Goal: Transaction & Acquisition: Purchase product/service

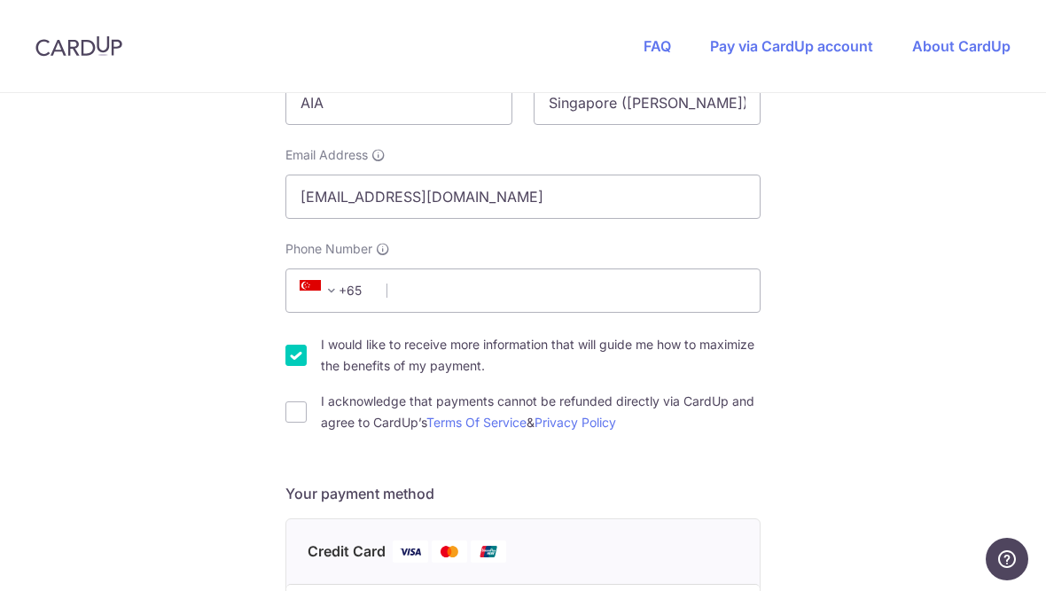
scroll to position [391, 0]
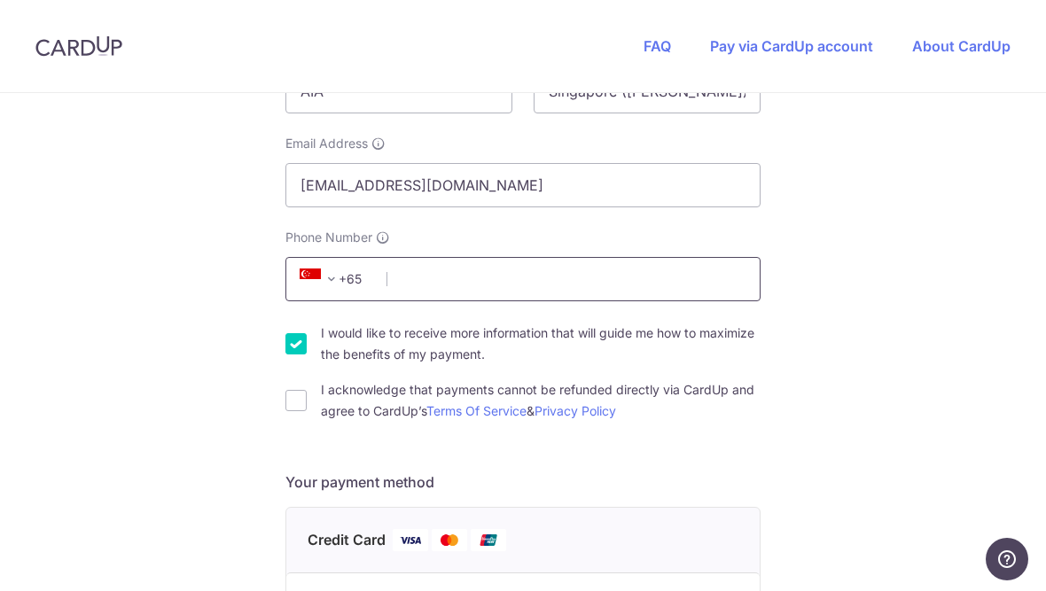
click at [689, 292] on input "Phone Number" at bounding box center [522, 279] width 475 height 44
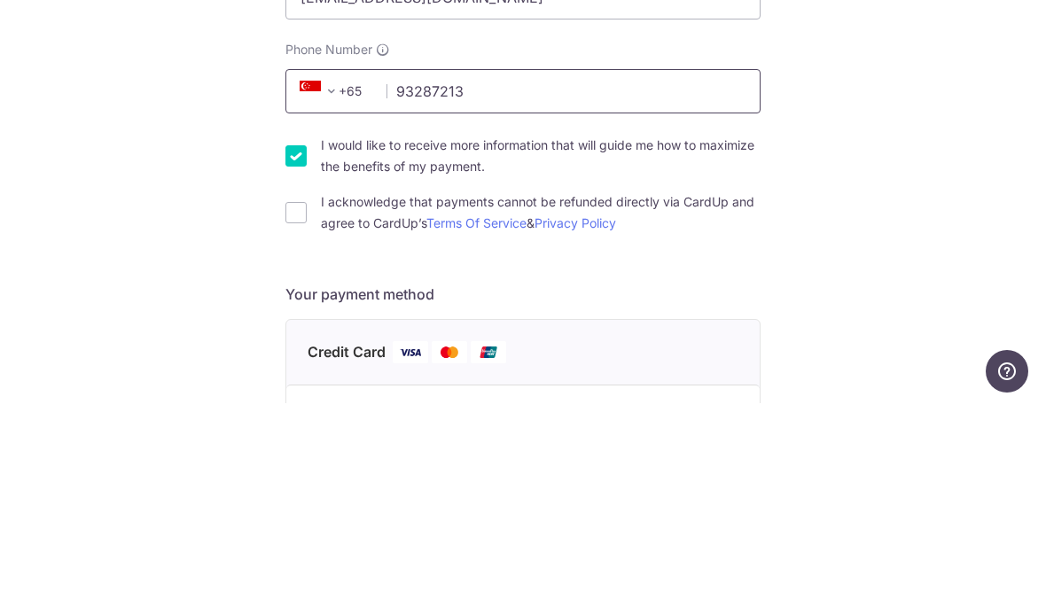
type input "93287213"
click at [880, 118] on div "You are paying FITFAMCO PTE. LTD. FITFAMCO PTE. LTD. uses CardUp to accept paym…" at bounding box center [523, 524] width 1046 height 1645
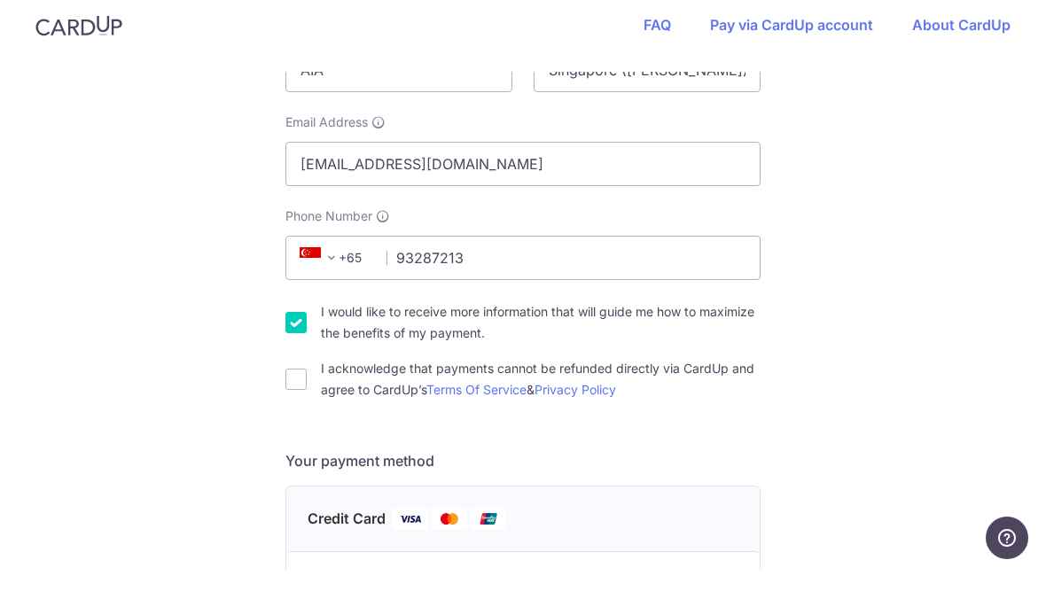
click at [304, 390] on input "I acknowledge that payments cannot be refunded directly via CardUp and agree to…" at bounding box center [295, 400] width 21 height 21
checkbox input "true"
click at [311, 349] on div "I would like to receive more information that will guide me how to maximize the…" at bounding box center [522, 344] width 475 height 43
click at [302, 333] on input "I would like to receive more information that will guide me how to maximize the…" at bounding box center [295, 343] width 21 height 21
checkbox input "false"
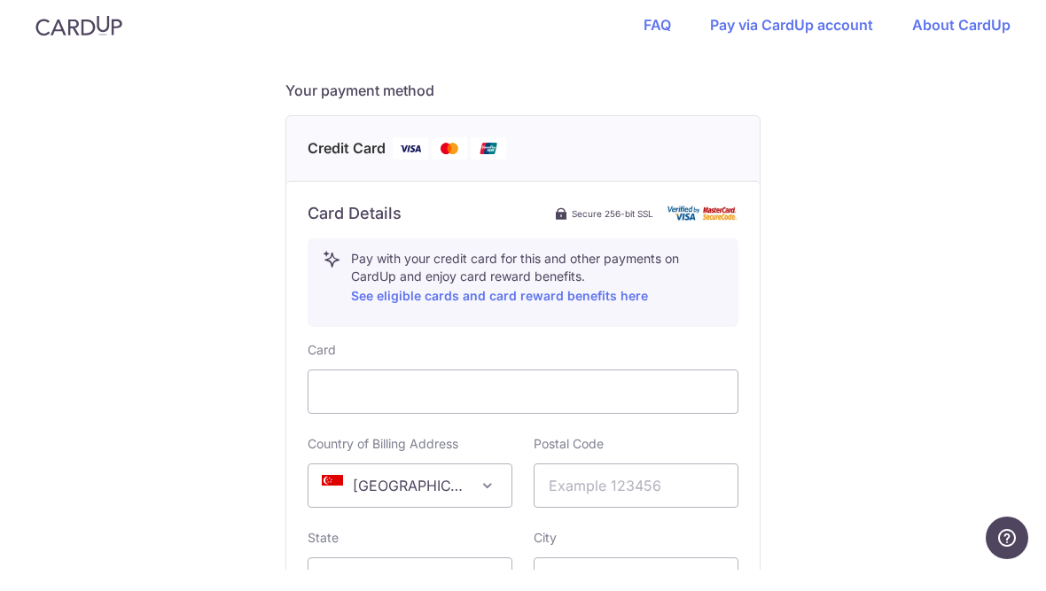
scroll to position [634, 0]
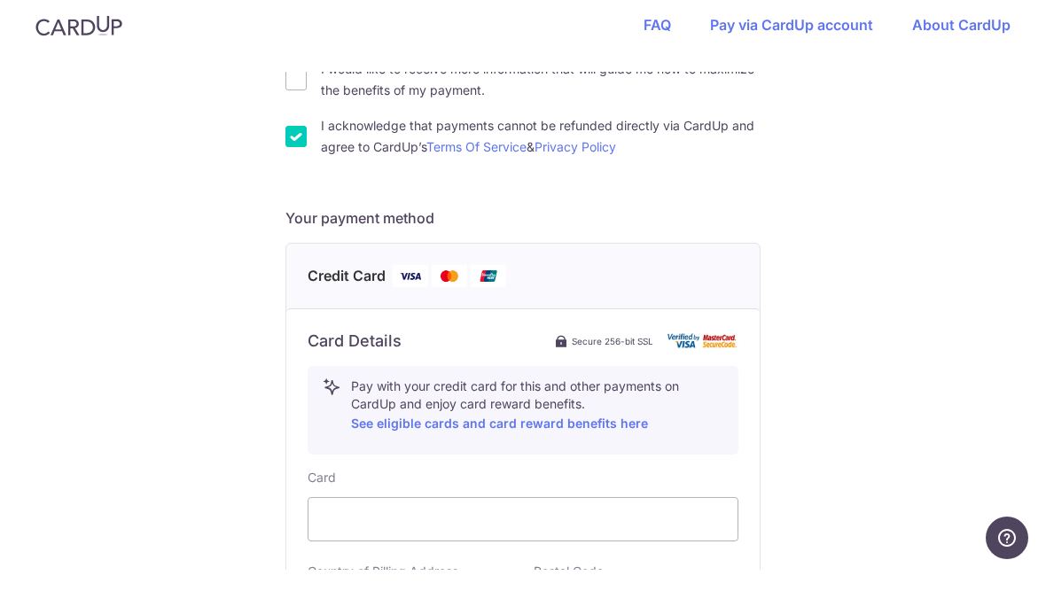
click at [687, 354] on img at bounding box center [702, 361] width 71 height 15
click at [463, 286] on img at bounding box center [449, 297] width 35 height 22
click at [502, 286] on img at bounding box center [488, 297] width 35 height 22
click at [718, 354] on img at bounding box center [702, 361] width 71 height 15
click at [603, 355] on span "Secure 256-bit SSL" at bounding box center [613, 362] width 82 height 14
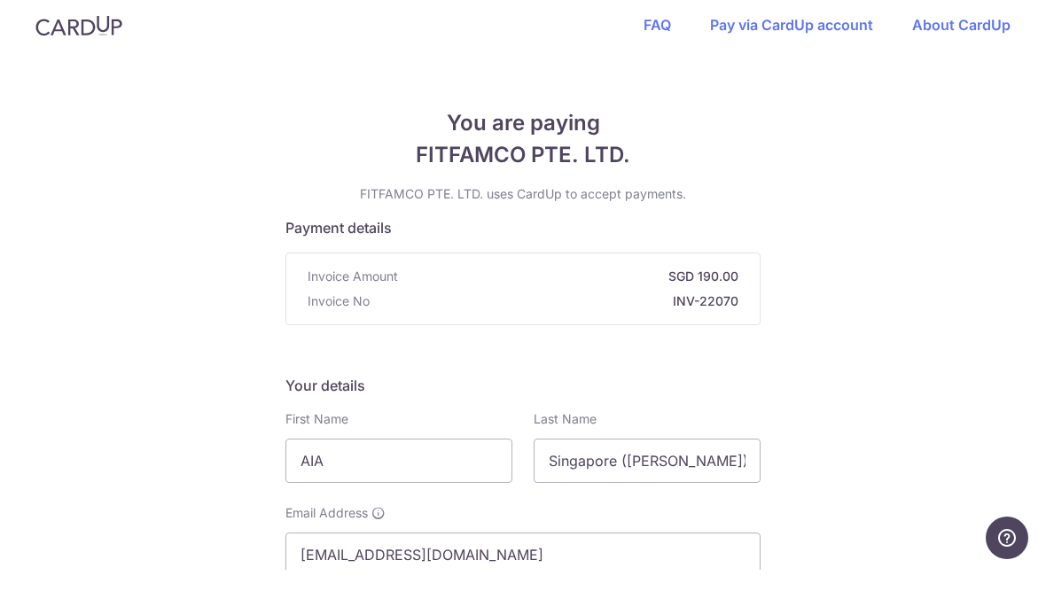
scroll to position [0, 0]
click at [727, 314] on strong "INV-22070" at bounding box center [558, 323] width 362 height 18
click at [638, 324] on div "Invoice Amount SGD 190.00 Invoice No INV-22070" at bounding box center [522, 310] width 473 height 71
click at [852, 37] on link "Pay via CardUp account" at bounding box center [791, 46] width 163 height 18
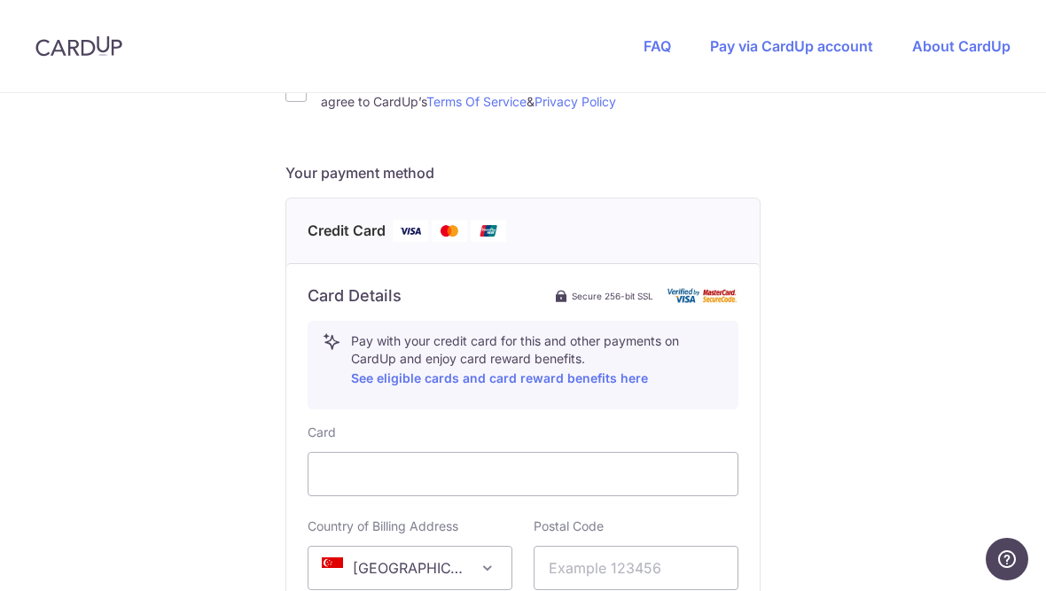
scroll to position [700, 0]
click at [736, 237] on h4 "Credit Card" at bounding box center [522, 231] width 431 height 22
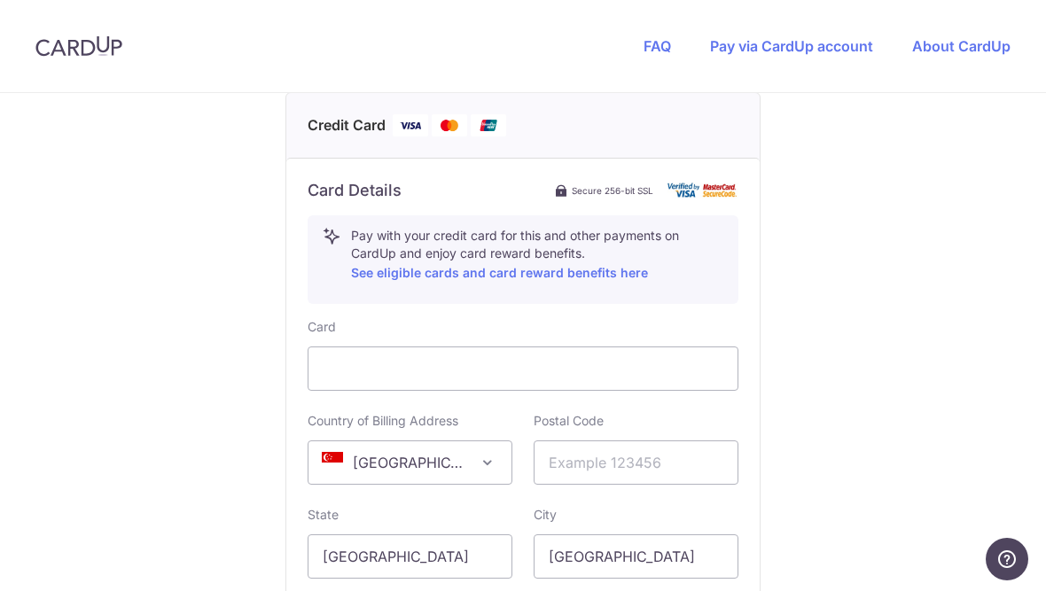
scroll to position [843, 0]
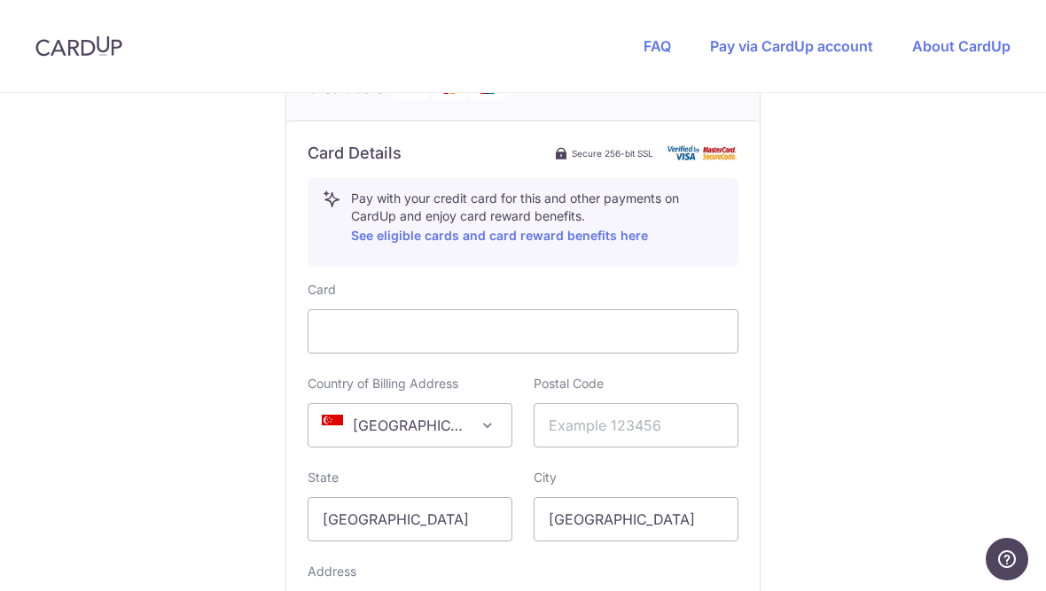
click at [619, 243] on link "See eligible cards and card reward benefits here" at bounding box center [499, 235] width 297 height 15
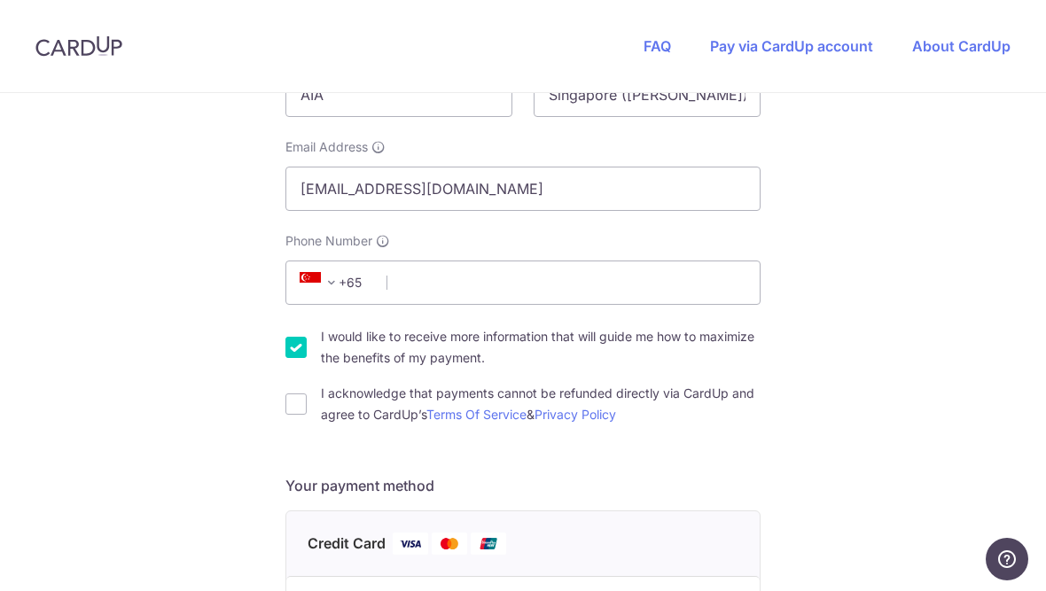
scroll to position [324, 0]
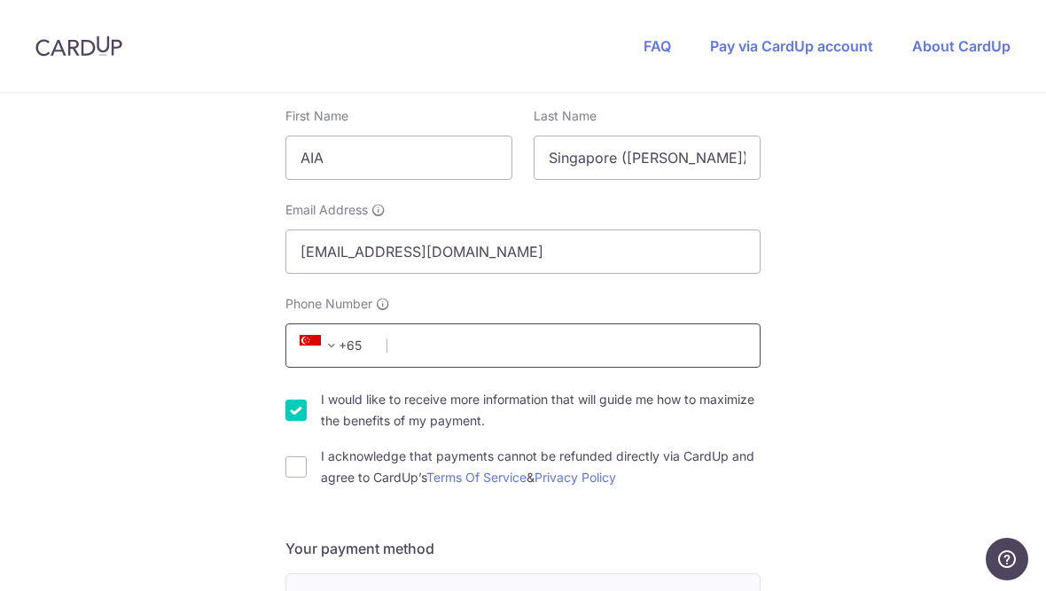
click at [732, 347] on input "Phone Number" at bounding box center [522, 345] width 475 height 44
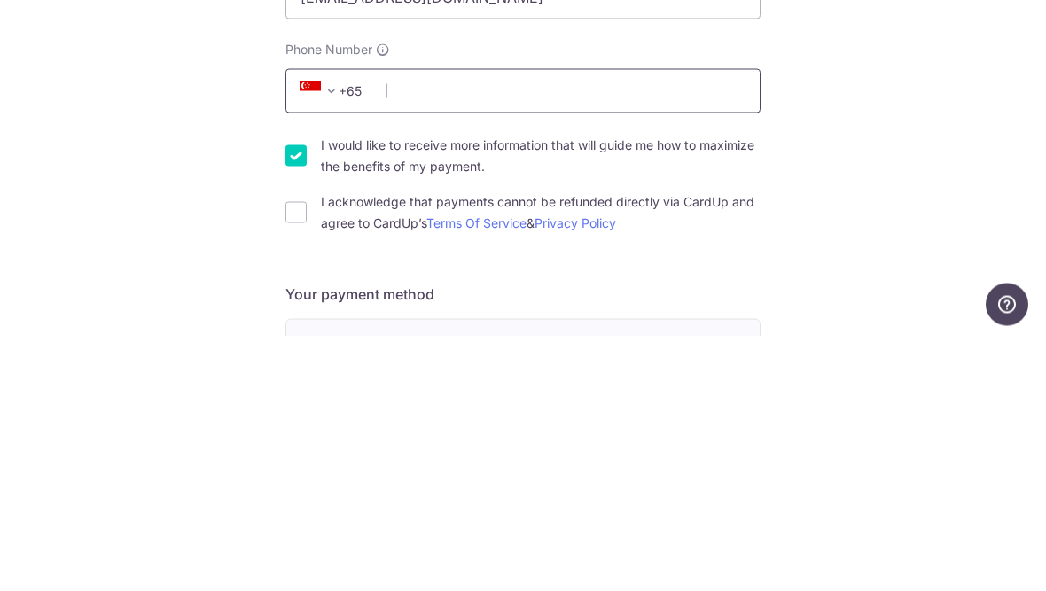
type input "86274277"
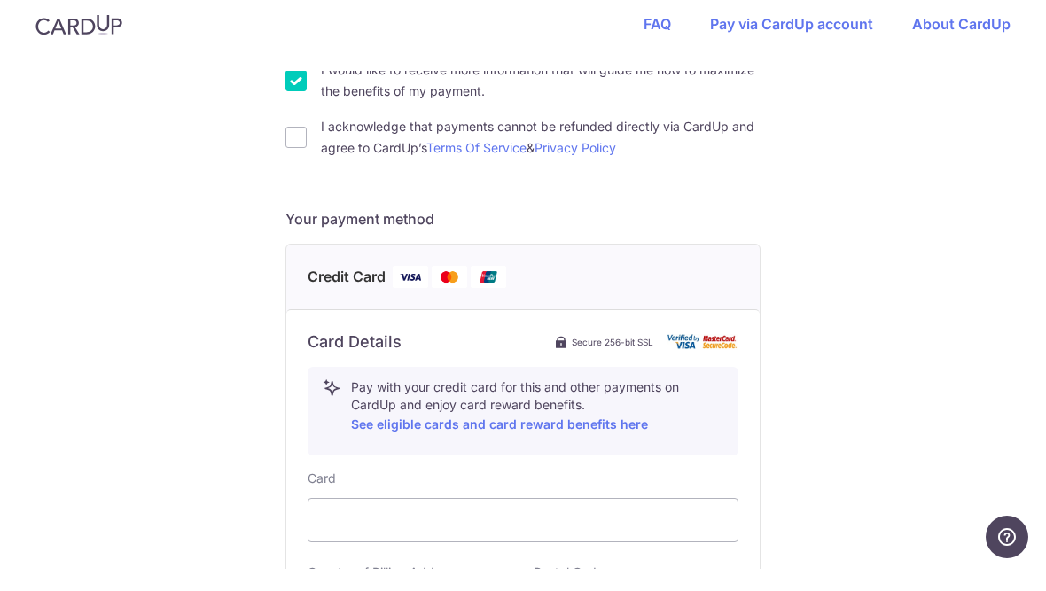
scroll to position [634, 0]
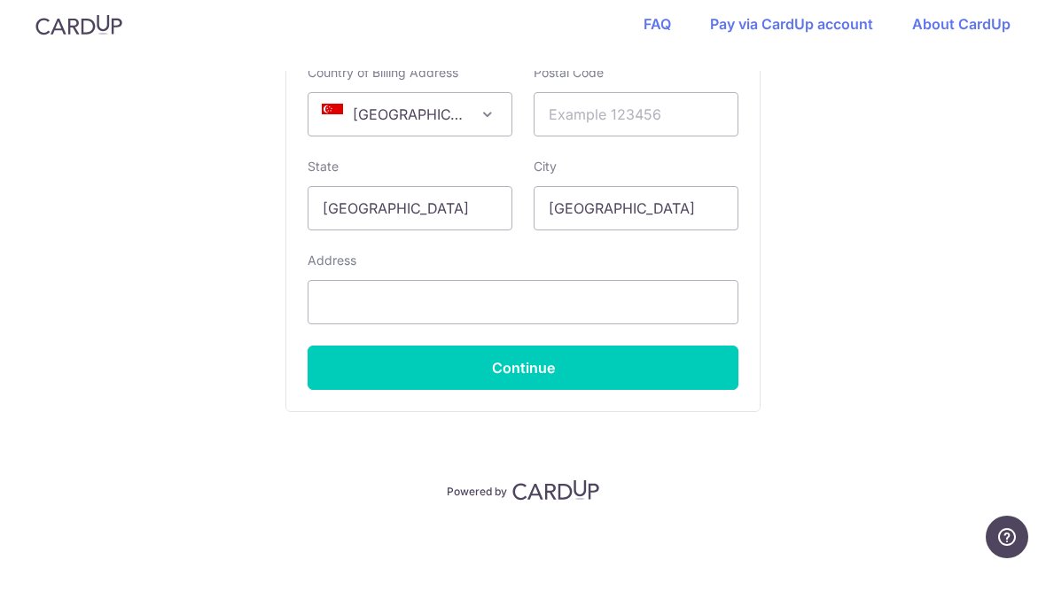
click at [699, 380] on button "Continue" at bounding box center [522, 390] width 431 height 44
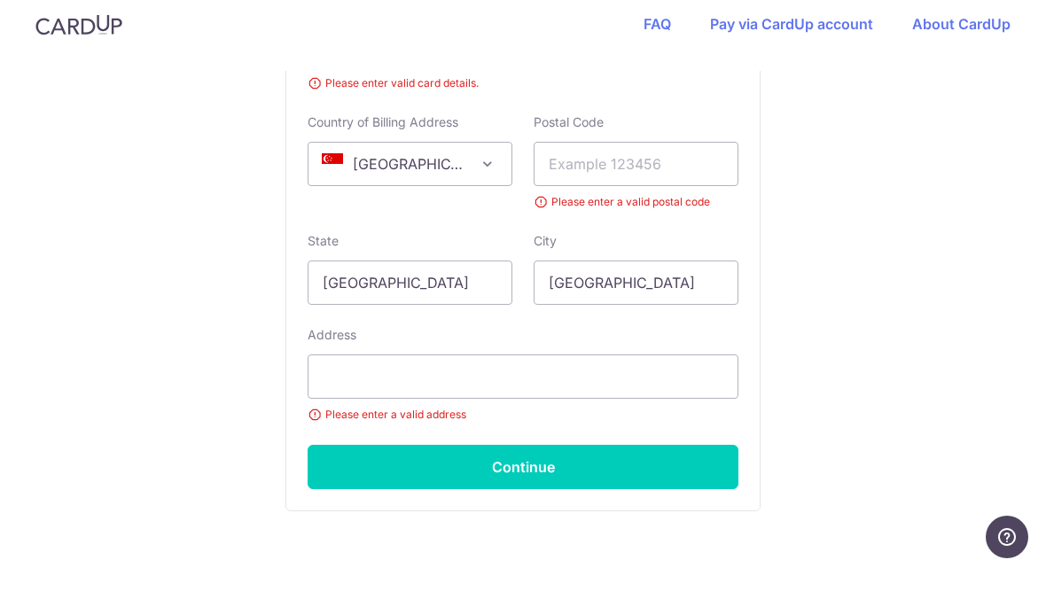
scroll to position [446, 0]
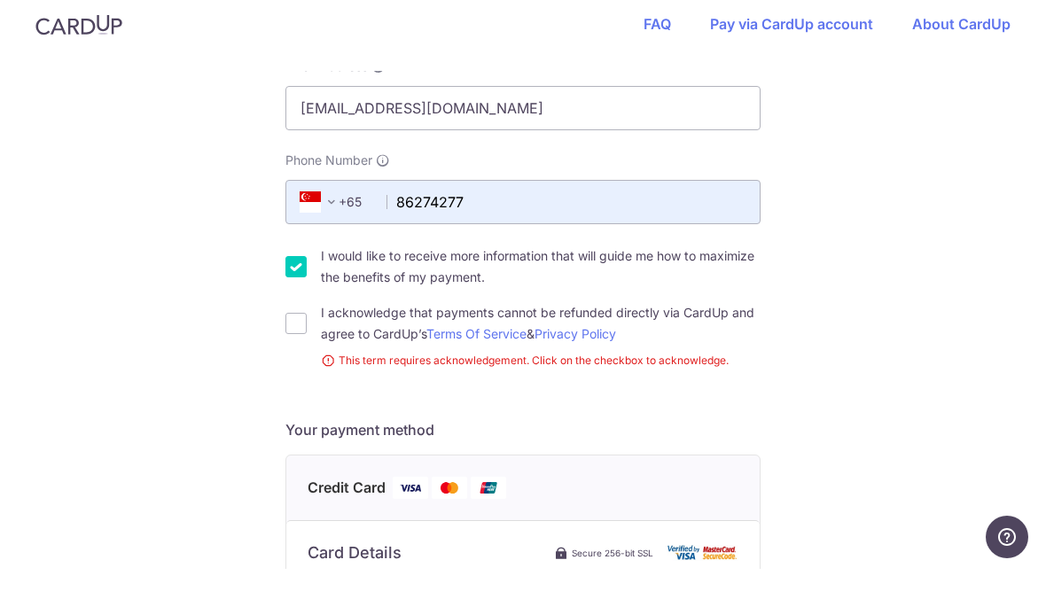
click at [304, 335] on input "I acknowledge that payments cannot be refunded directly via CardUp and agree to…" at bounding box center [295, 345] width 21 height 21
checkbox input "true"
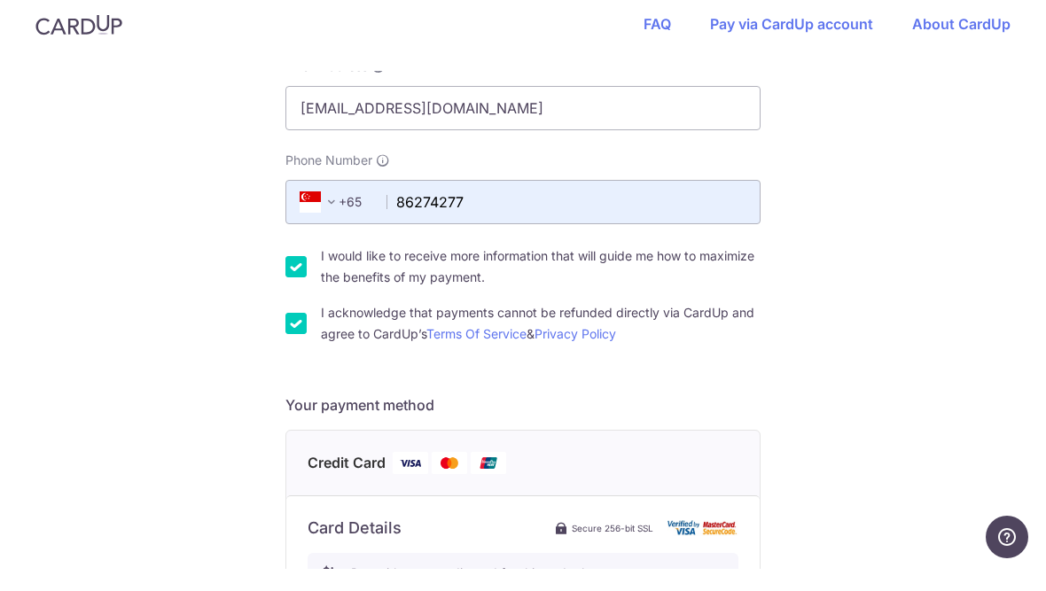
click at [305, 278] on input "I would like to receive more information that will guide me how to maximize the…" at bounding box center [295, 288] width 21 height 21
checkbox input "false"
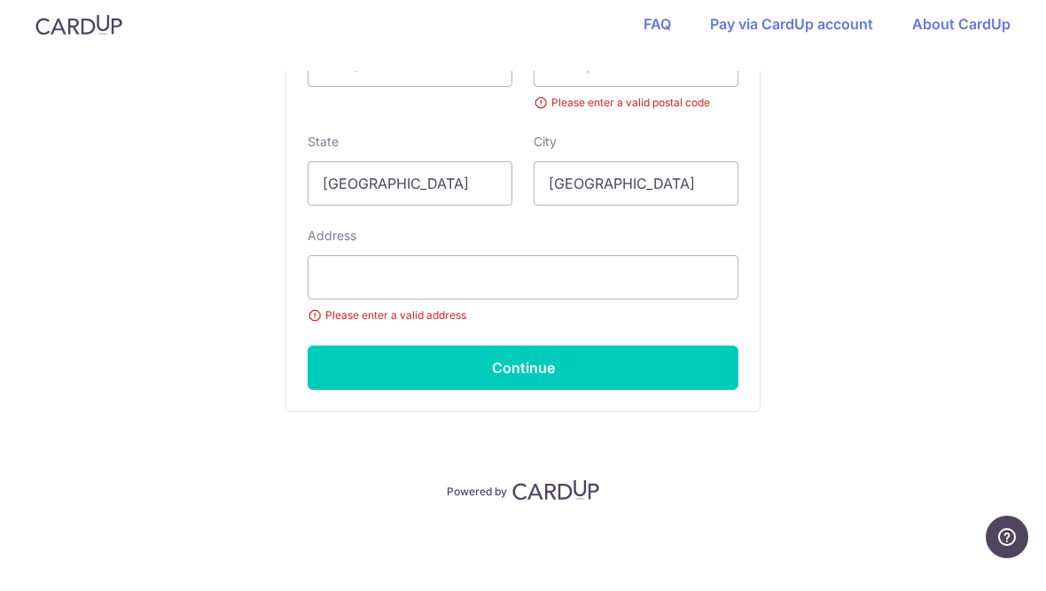
click at [698, 375] on button "Continue" at bounding box center [522, 390] width 431 height 44
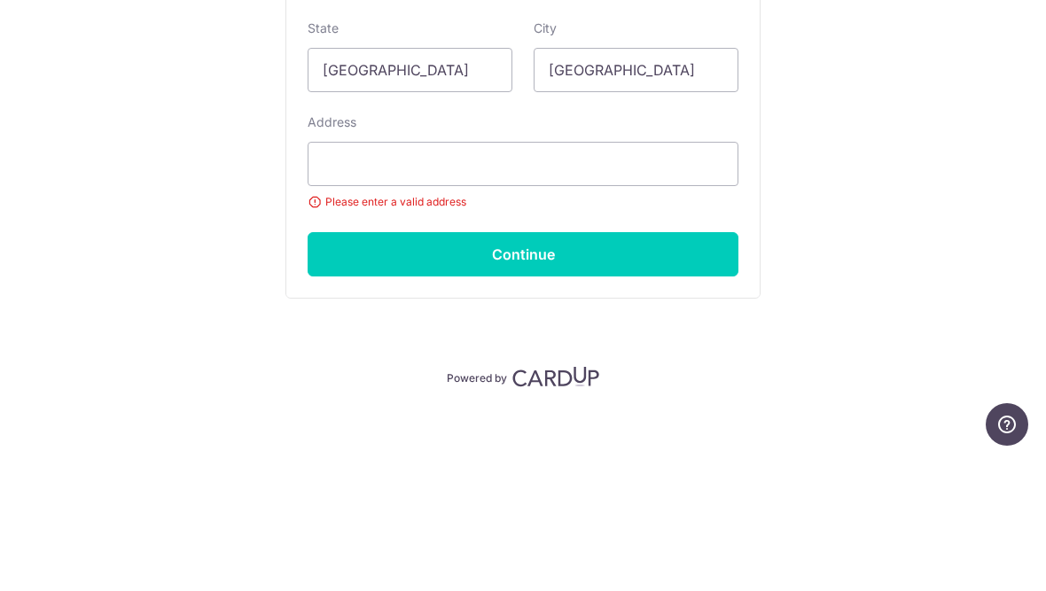
scroll to position [1181, 0]
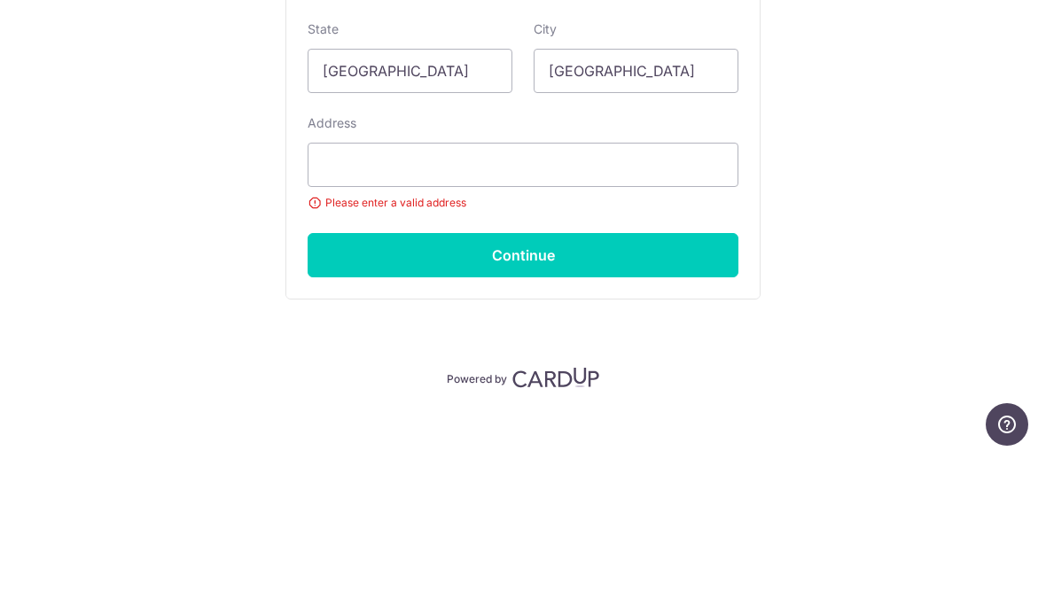
type input "691228"
click at [649, 277] on input "text" at bounding box center [522, 299] width 431 height 44
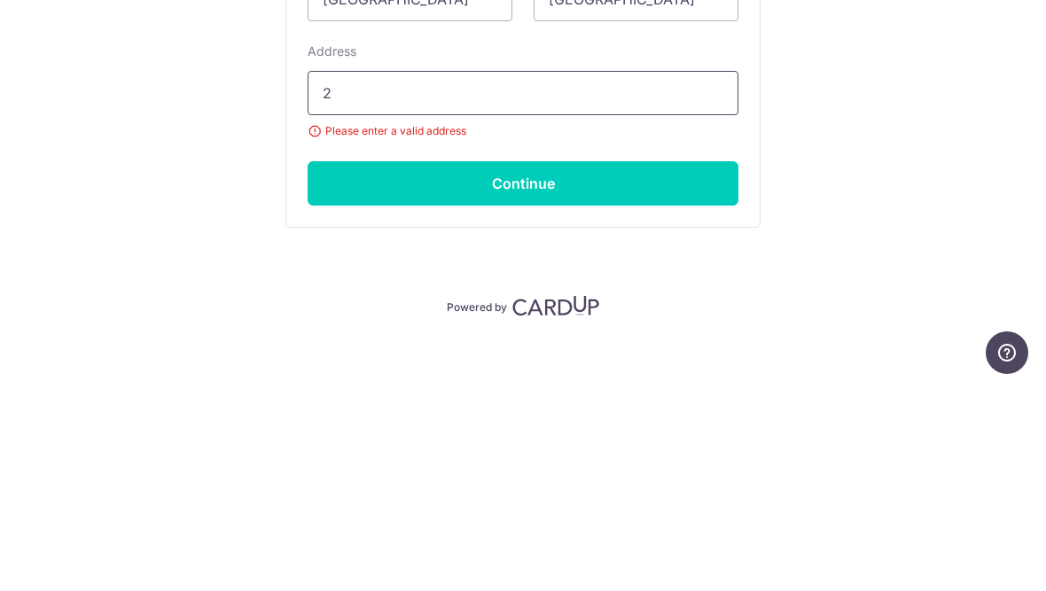
scroll to position [1156, 0]
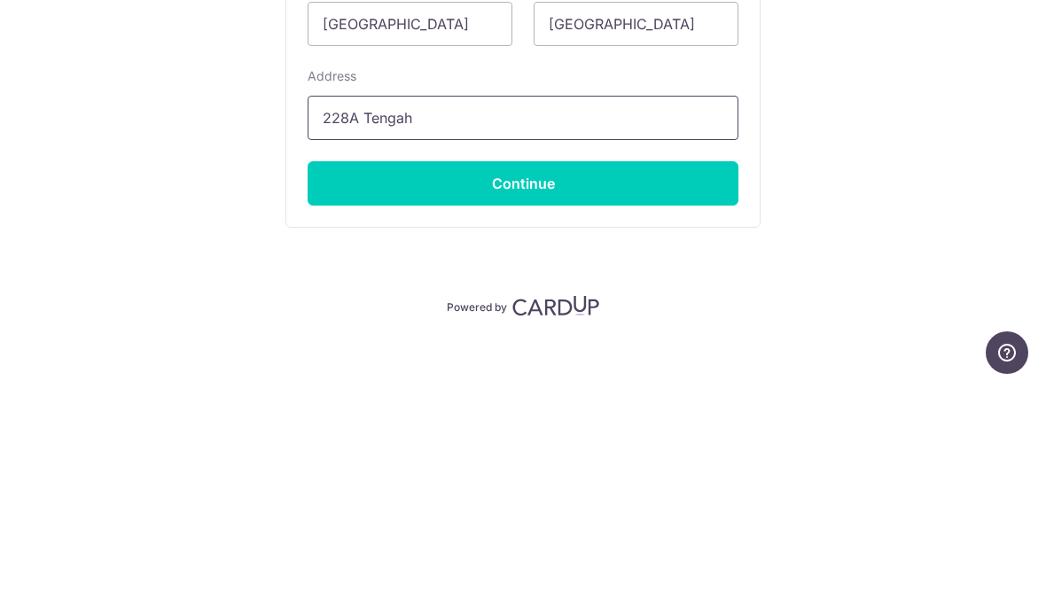
type input "228A Tengah"
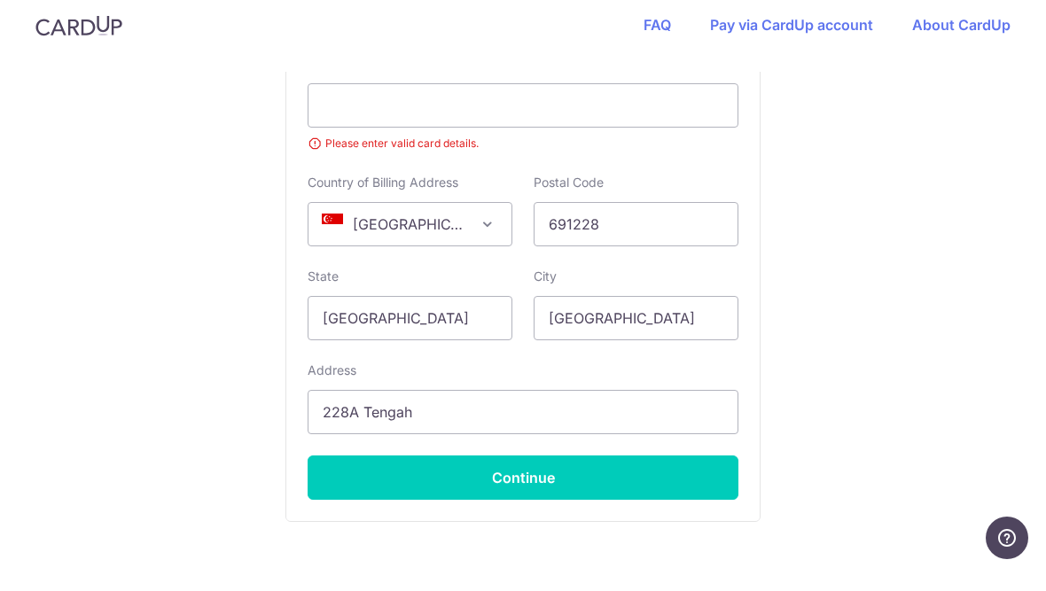
scroll to position [814, 0]
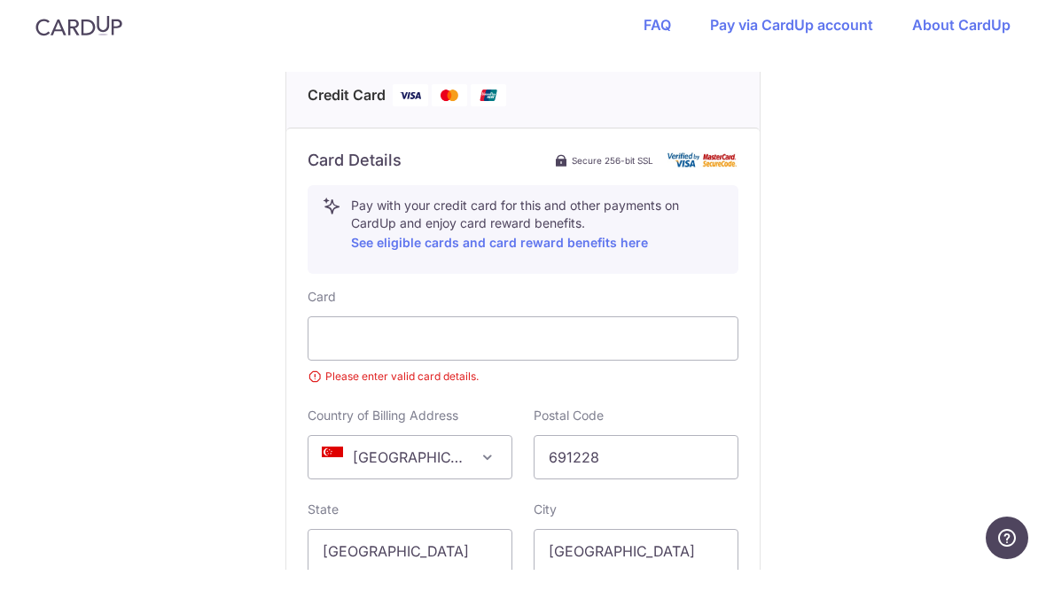
click at [360, 338] on div at bounding box center [522, 360] width 431 height 44
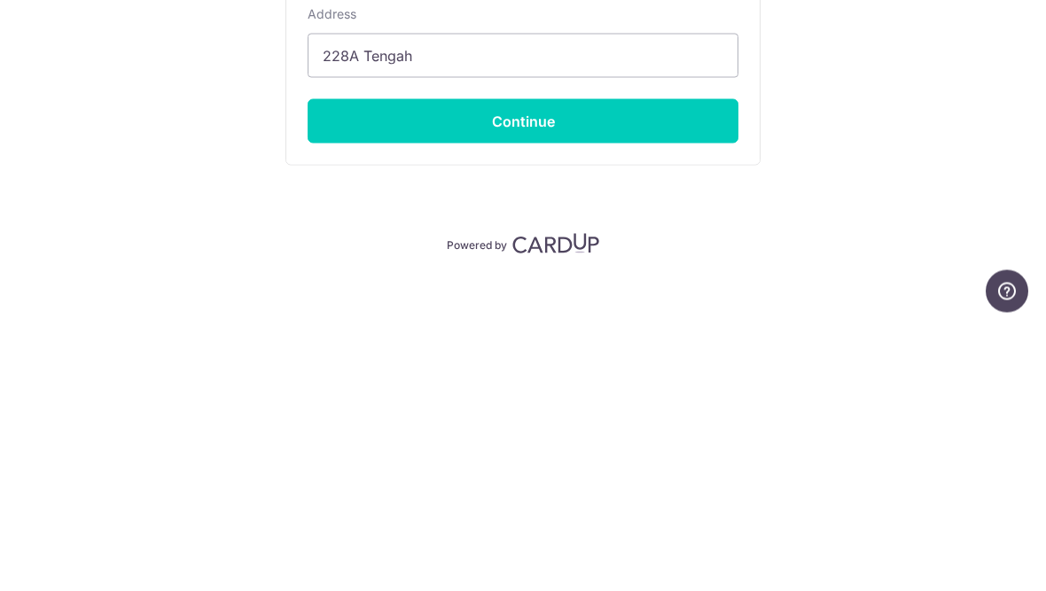
scroll to position [1132, 0]
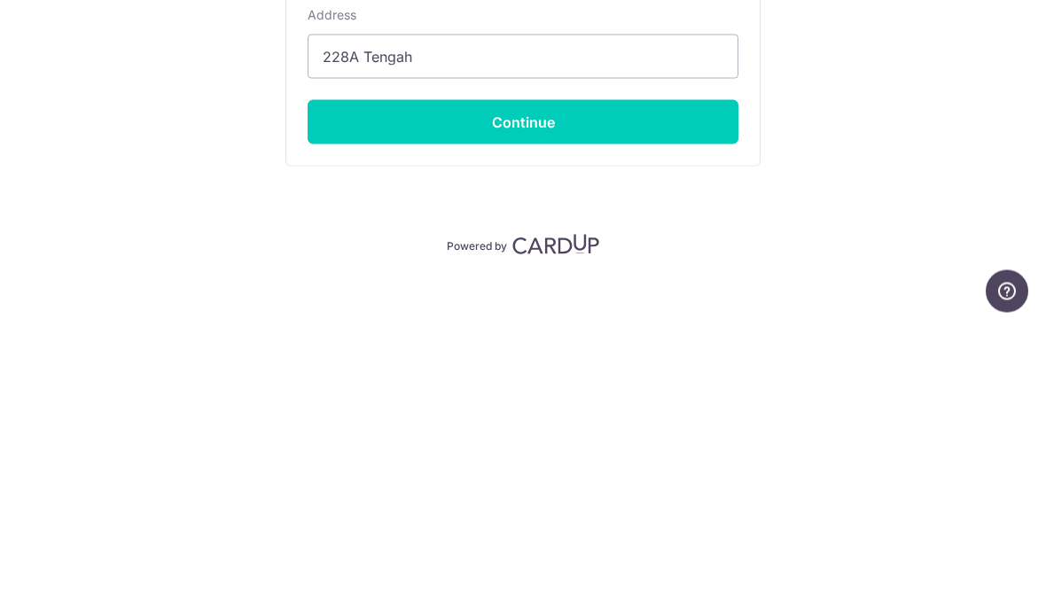
click at [659, 368] on button "Continue" at bounding box center [522, 390] width 431 height 44
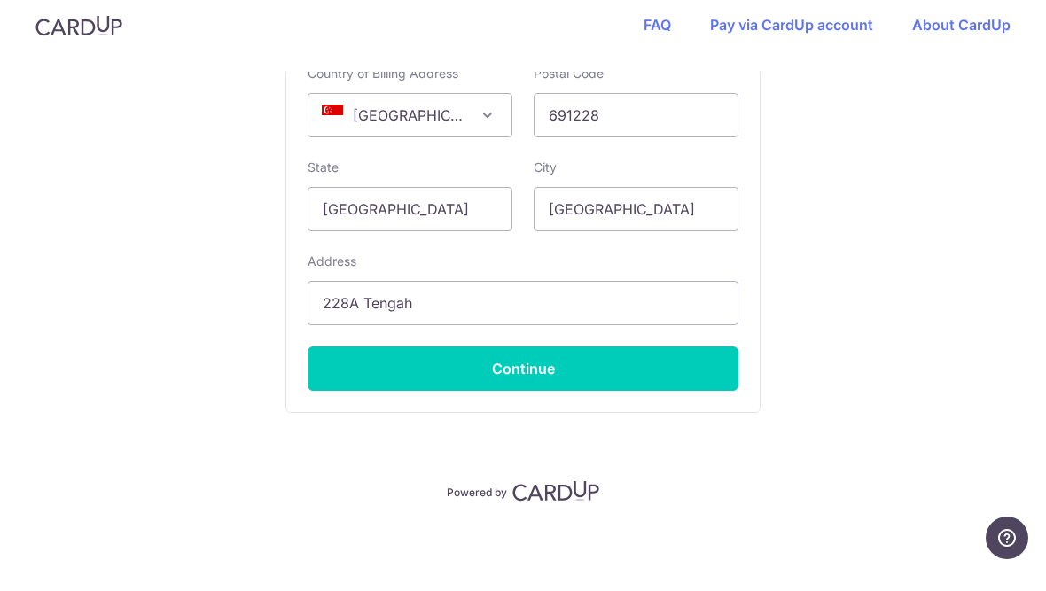
type input "**** 6254"
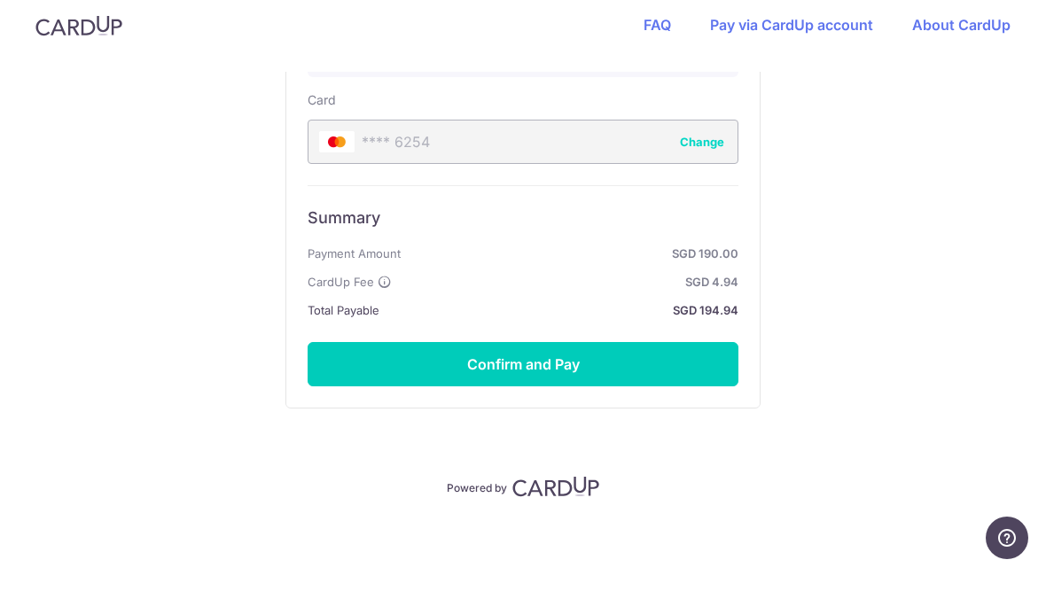
scroll to position [1007, 0]
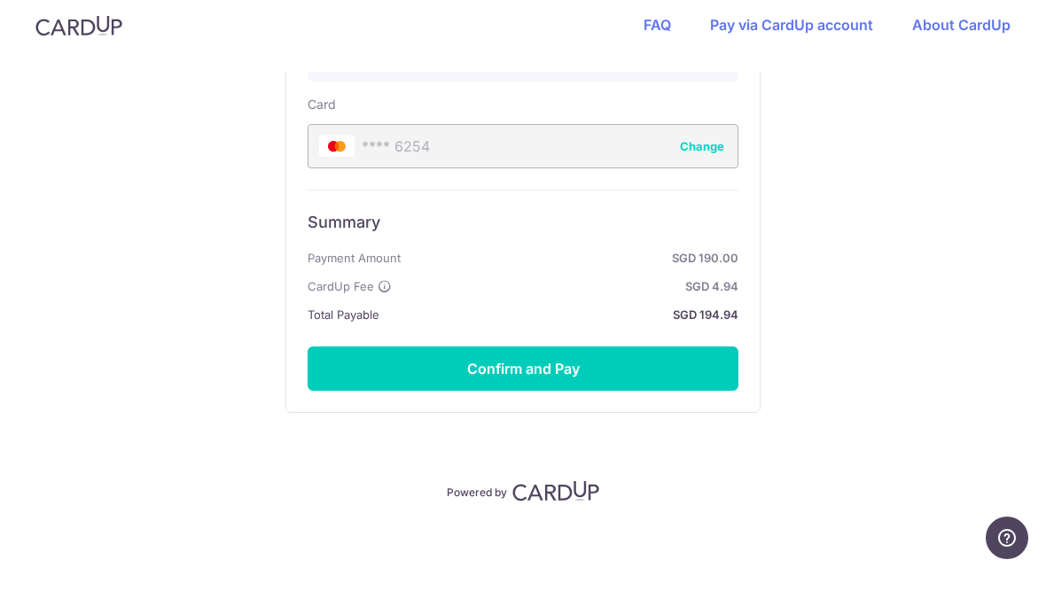
click at [646, 387] on button "Confirm and Pay" at bounding box center [522, 390] width 431 height 44
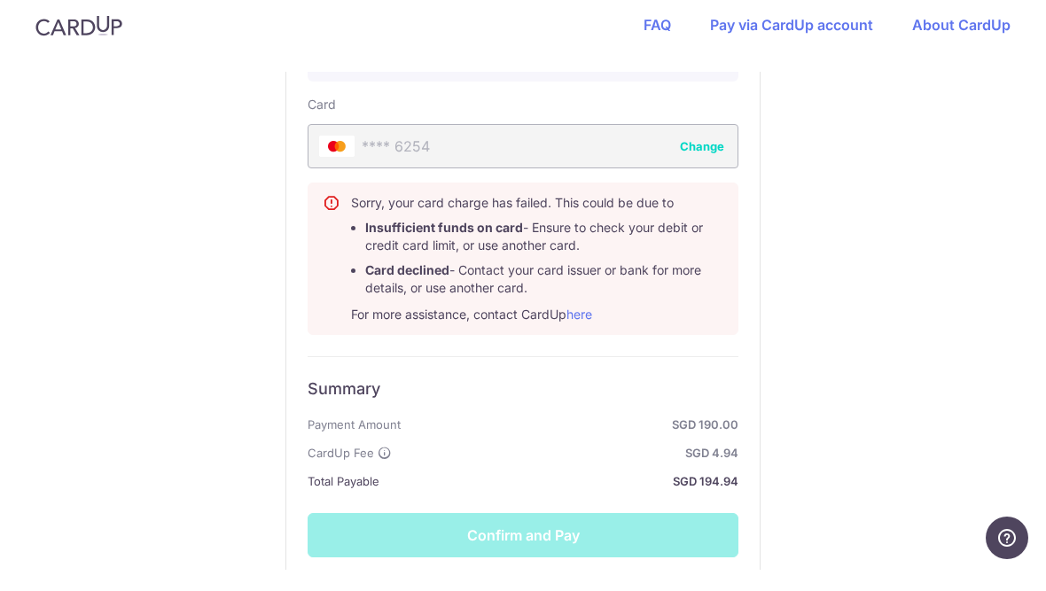
click at [713, 159] on button "Change" at bounding box center [702, 168] width 44 height 18
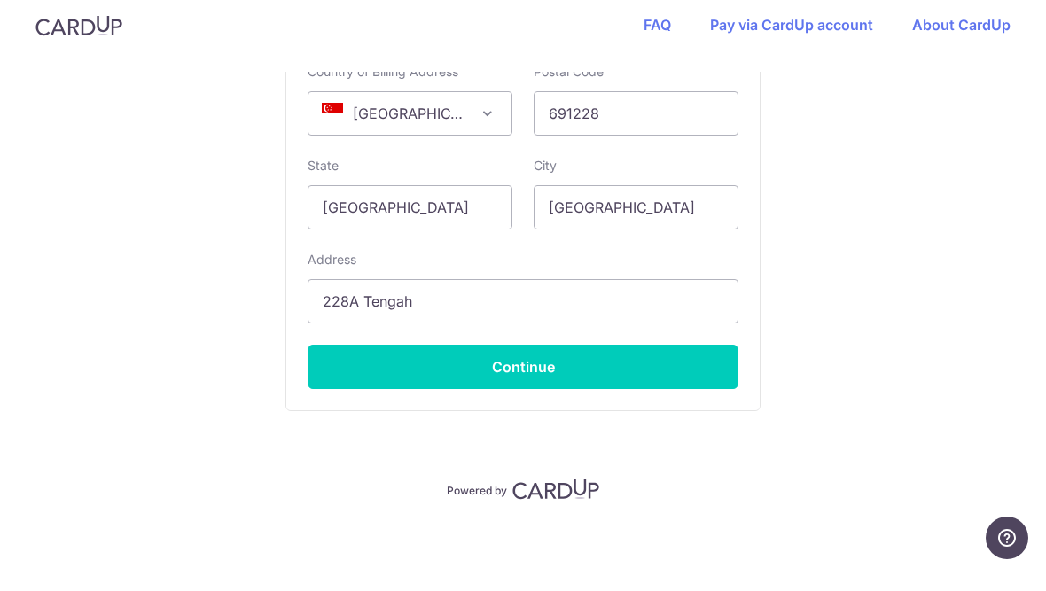
scroll to position [1132, 0]
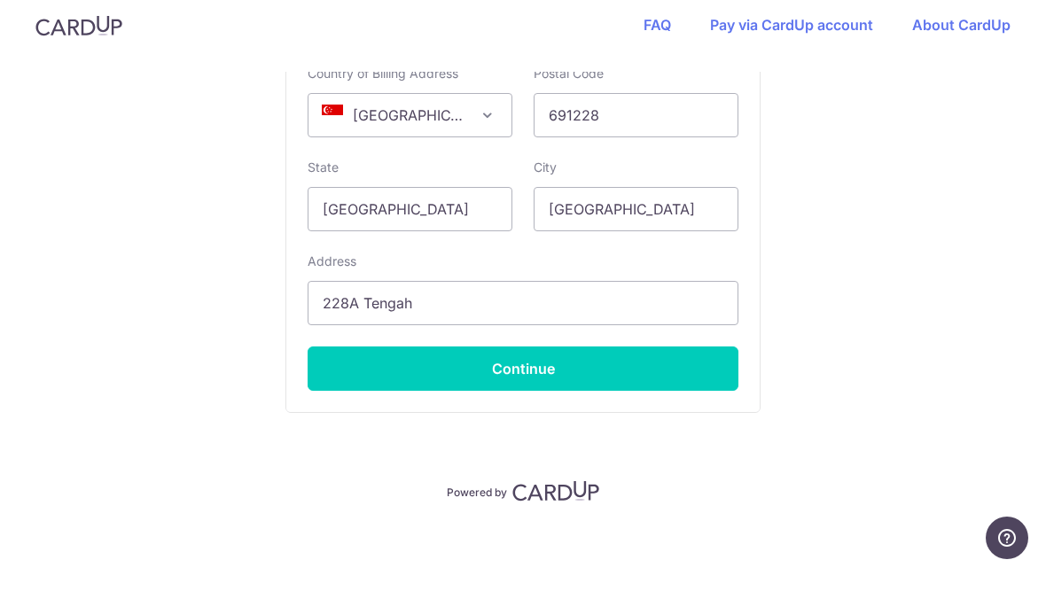
click at [608, 380] on button "Continue" at bounding box center [522, 390] width 431 height 44
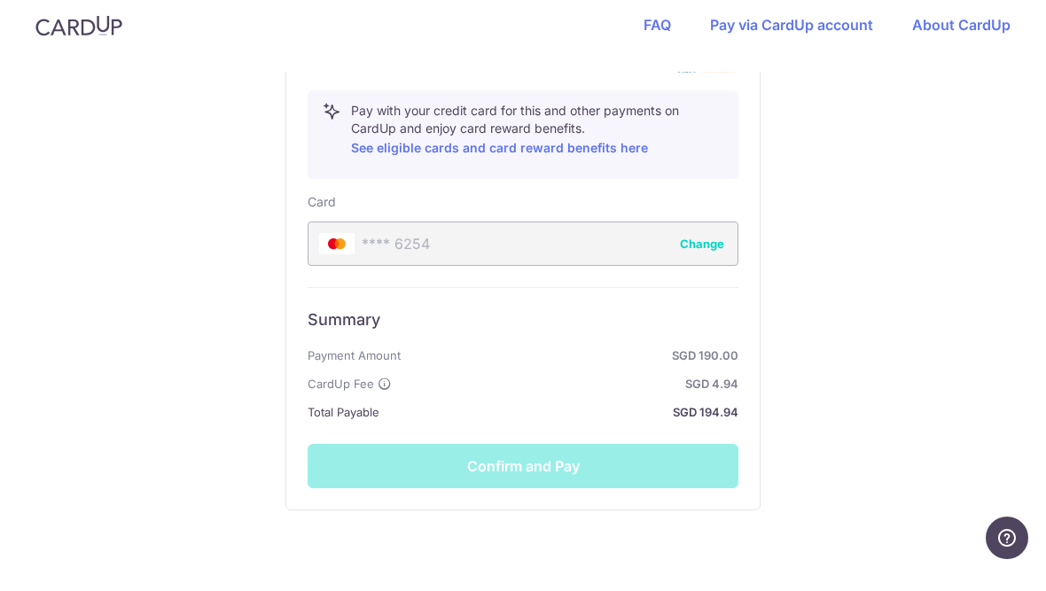
scroll to position [910, 0]
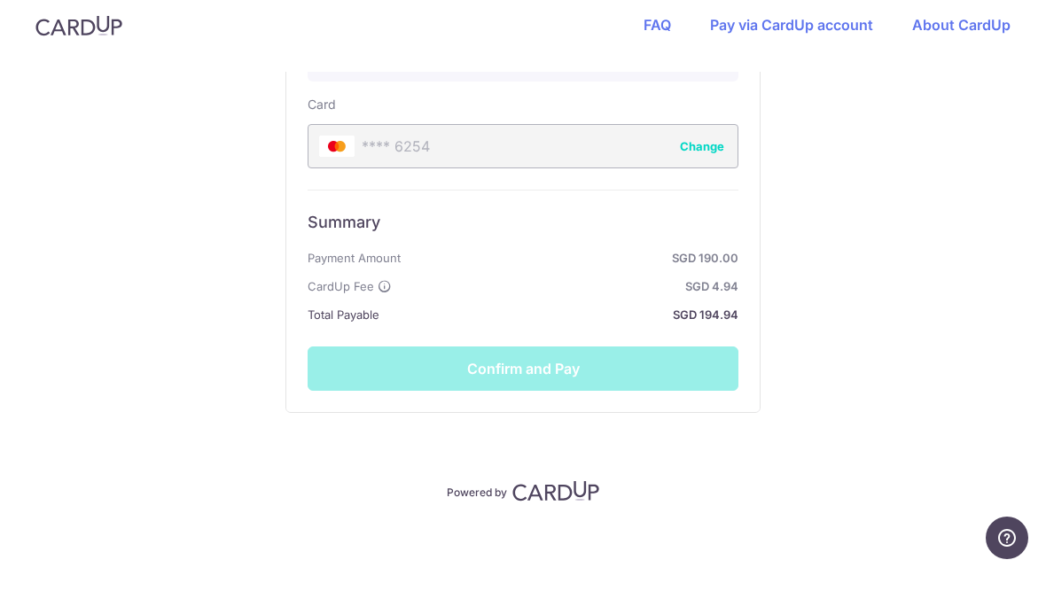
click at [639, 380] on div "Summary Payment Amount SGD 190.00 CardUp Fee SGD 4.94 Total Payable SGD 194.94 …" at bounding box center [522, 311] width 431 height 201
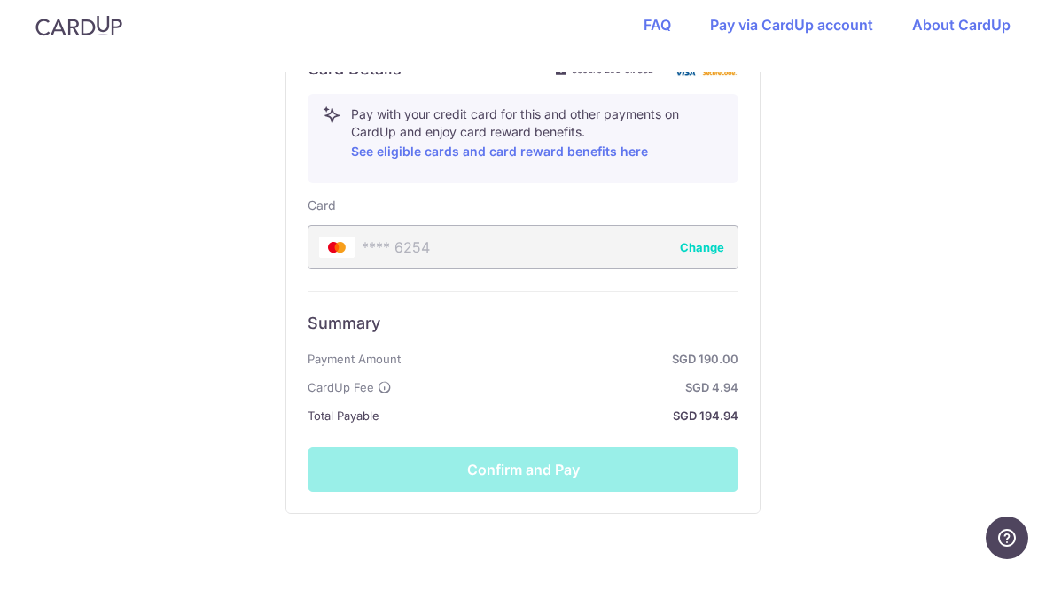
scroll to position [858, 0]
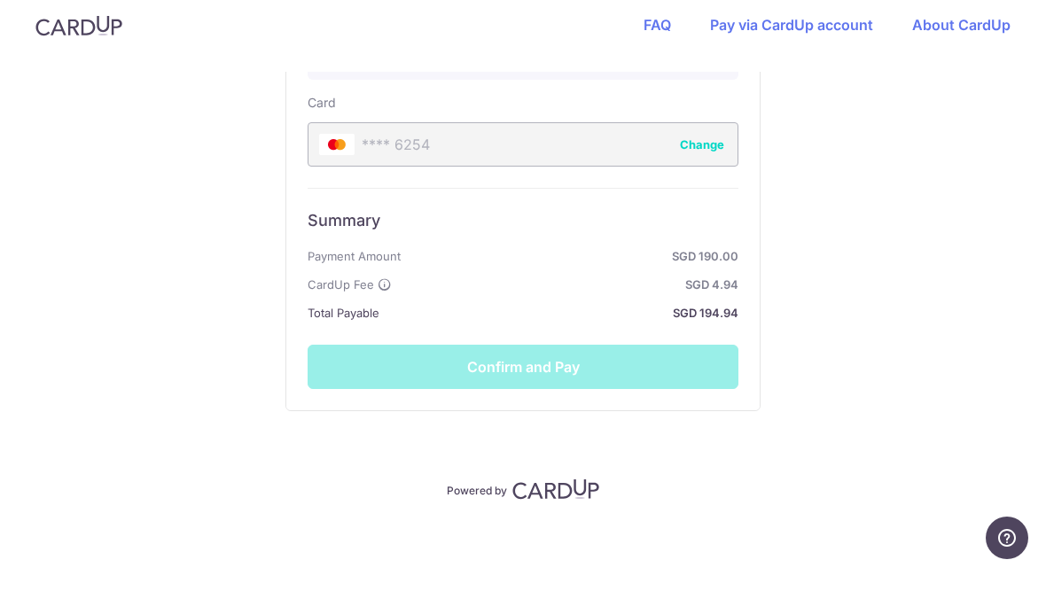
scroll to position [1007, 0]
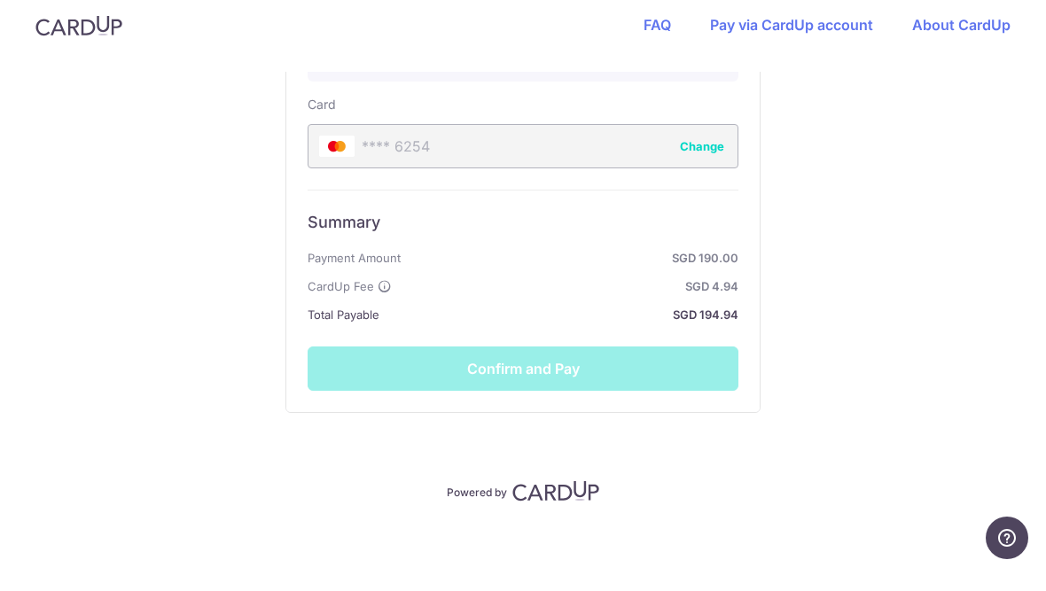
click at [540, 386] on div "Summary Payment Amount SGD 190.00 CardUp Fee SGD 4.94 Total Payable SGD 194.94 …" at bounding box center [522, 311] width 431 height 201
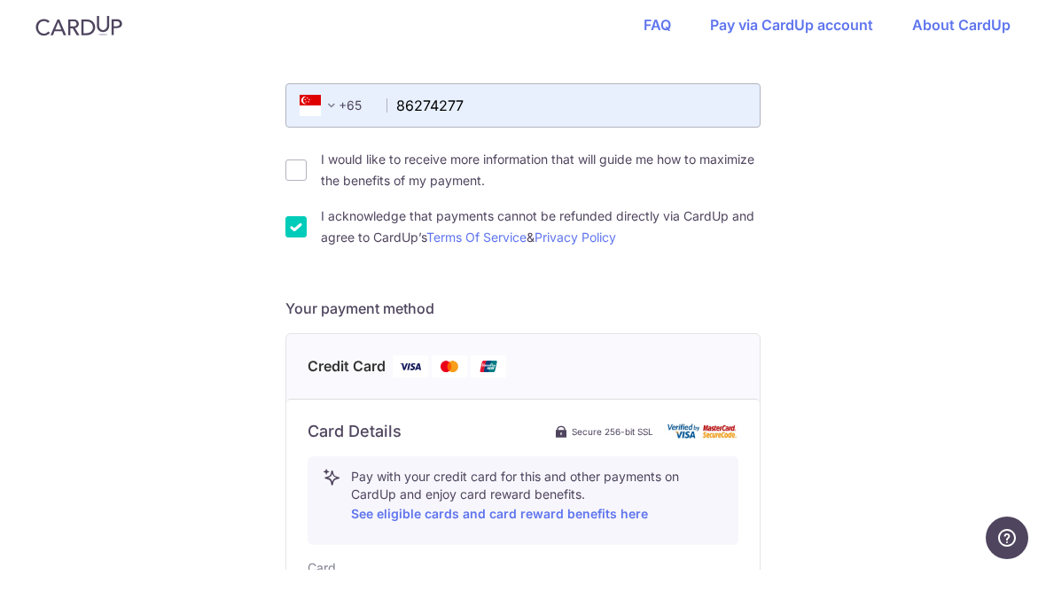
scroll to position [756, 0]
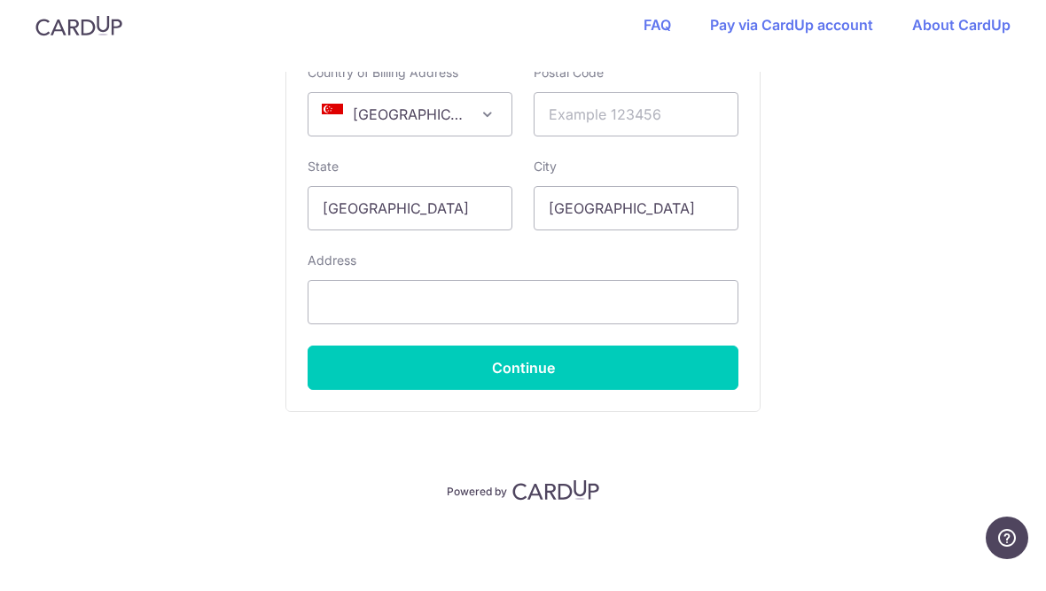
scroll to position [1132, 0]
